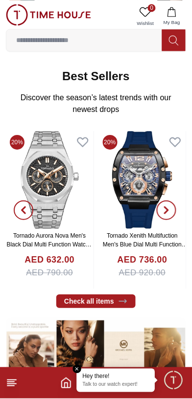
scroll to position [143, 0]
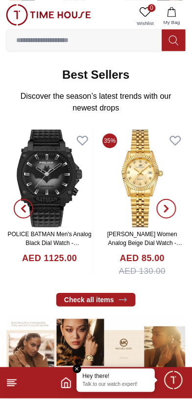
click at [170, 203] on span "button" at bounding box center [166, 209] width 20 height 20
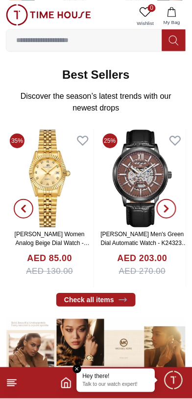
click at [174, 206] on span "button" at bounding box center [166, 209] width 20 height 20
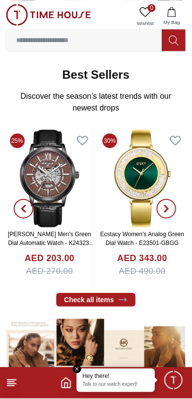
click at [171, 209] on span "button" at bounding box center [166, 209] width 20 height 20
click at [166, 210] on icon "button" at bounding box center [166, 208] width 3 height 6
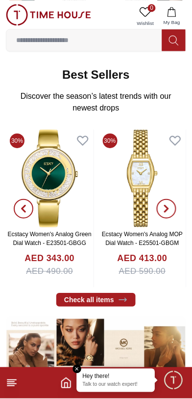
click at [167, 209] on icon "button" at bounding box center [166, 208] width 3 height 6
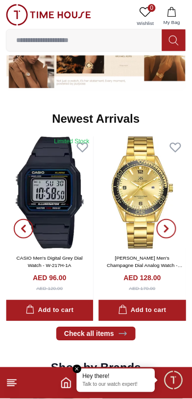
scroll to position [425, 0]
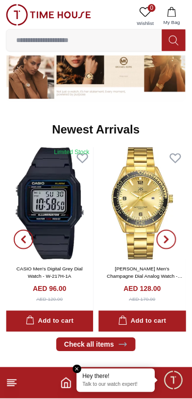
click at [16, 387] on icon at bounding box center [12, 383] width 12 height 12
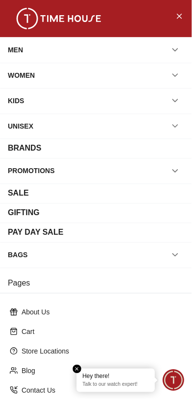
click at [175, 50] on icon "button" at bounding box center [175, 50] width 10 height 10
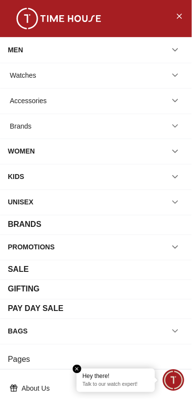
click at [170, 76] on icon "button" at bounding box center [175, 75] width 10 height 10
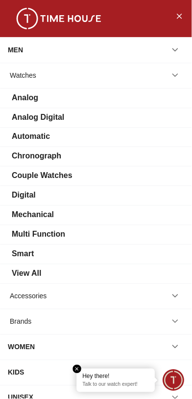
click at [110, 216] on div "Mechanical" at bounding box center [96, 215] width 176 height 12
click at [134, 232] on div "Multi Function" at bounding box center [96, 235] width 176 height 12
click at [149, 217] on div "Mechanical" at bounding box center [96, 215] width 176 height 12
click at [144, 219] on div "Mechanical" at bounding box center [96, 215] width 176 height 12
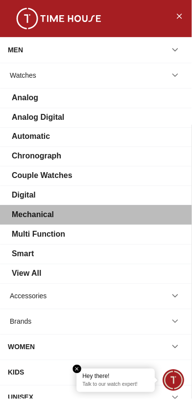
click at [146, 214] on div "Mechanical" at bounding box center [96, 215] width 176 height 12
click at [145, 215] on div "Mechanical" at bounding box center [96, 215] width 176 height 12
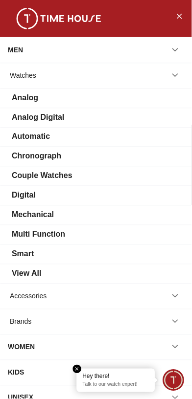
click at [145, 216] on div "Mechanical" at bounding box center [96, 215] width 176 height 12
click at [142, 216] on div "Mechanical" at bounding box center [96, 215] width 176 height 12
click at [144, 215] on div "Mechanical" at bounding box center [96, 215] width 176 height 12
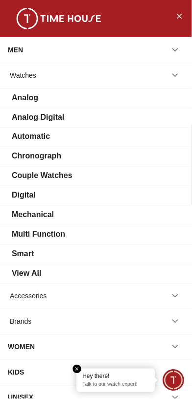
click at [141, 216] on div "Mechanical" at bounding box center [96, 215] width 176 height 12
click at [40, 211] on div "Mechanical" at bounding box center [33, 215] width 42 height 12
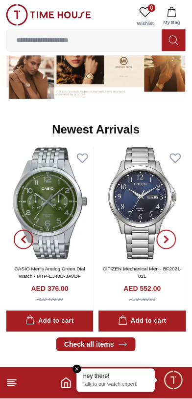
click at [40, 211] on button "button" at bounding box center [23, 239] width 35 height 184
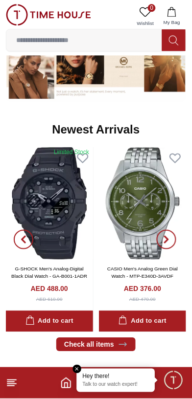
click at [40, 212] on button "button" at bounding box center [23, 239] width 35 height 184
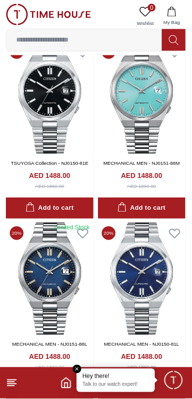
scroll to position [1949, 0]
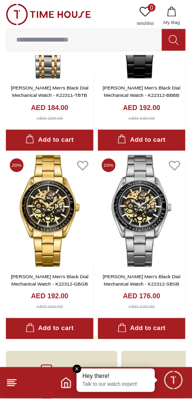
scroll to position [4653, 0]
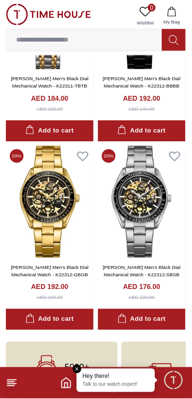
scroll to position [4653, 0]
